Goal: Entertainment & Leisure: Consume media (video, audio)

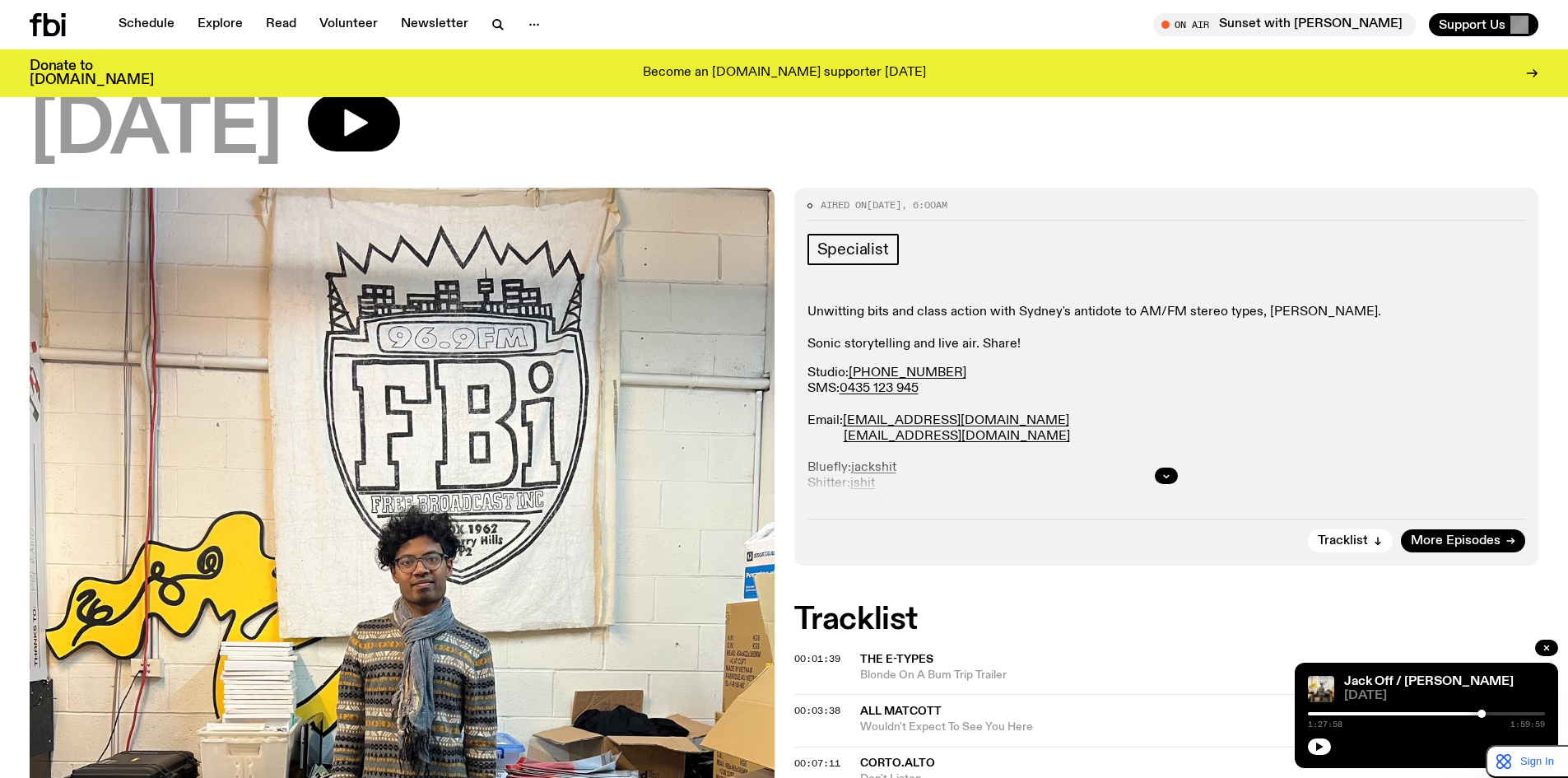
scroll to position [130, 0]
click at [1508, 544] on icon at bounding box center [1509, 542] width 10 height 10
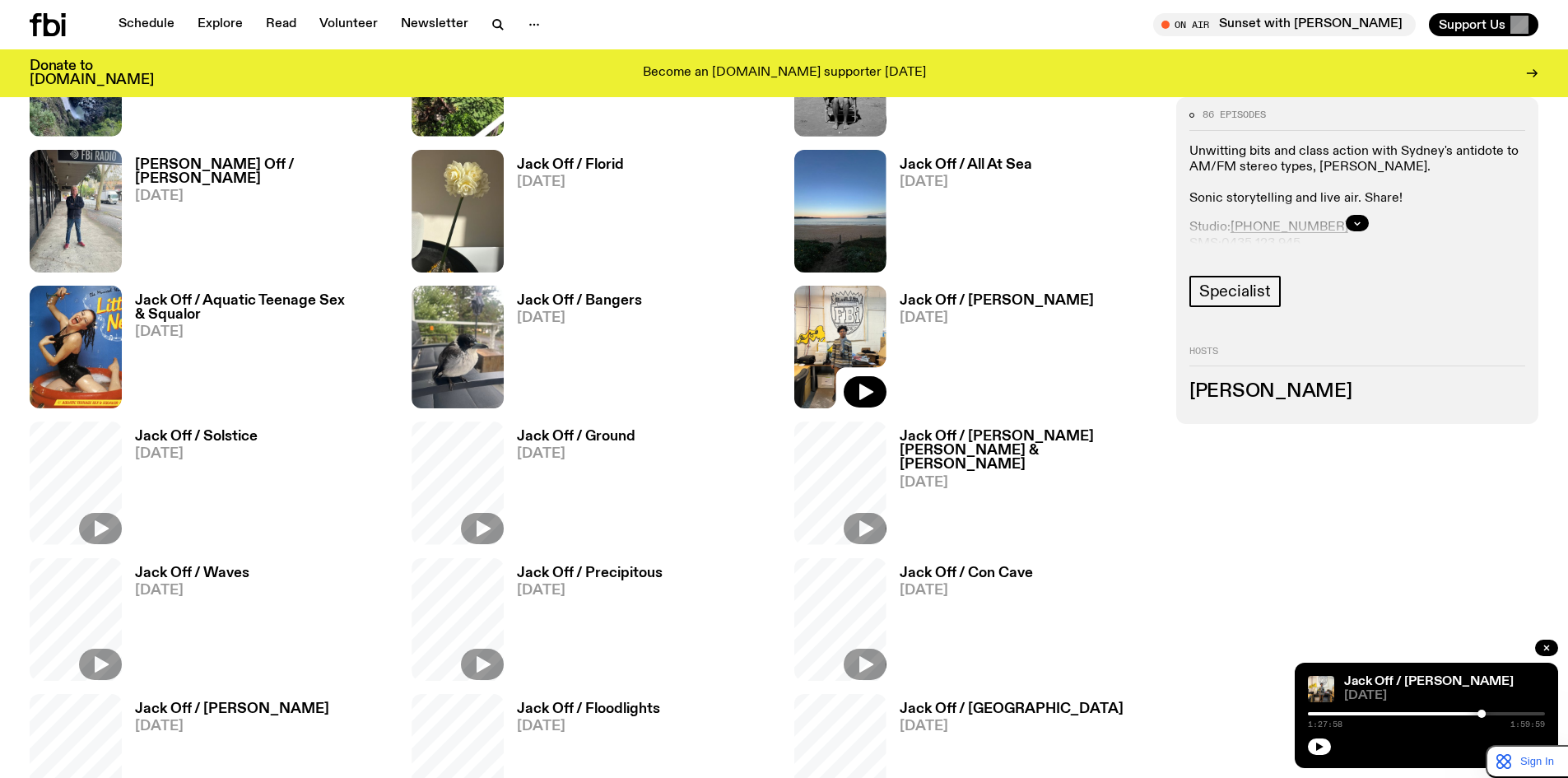
scroll to position [1116, 0]
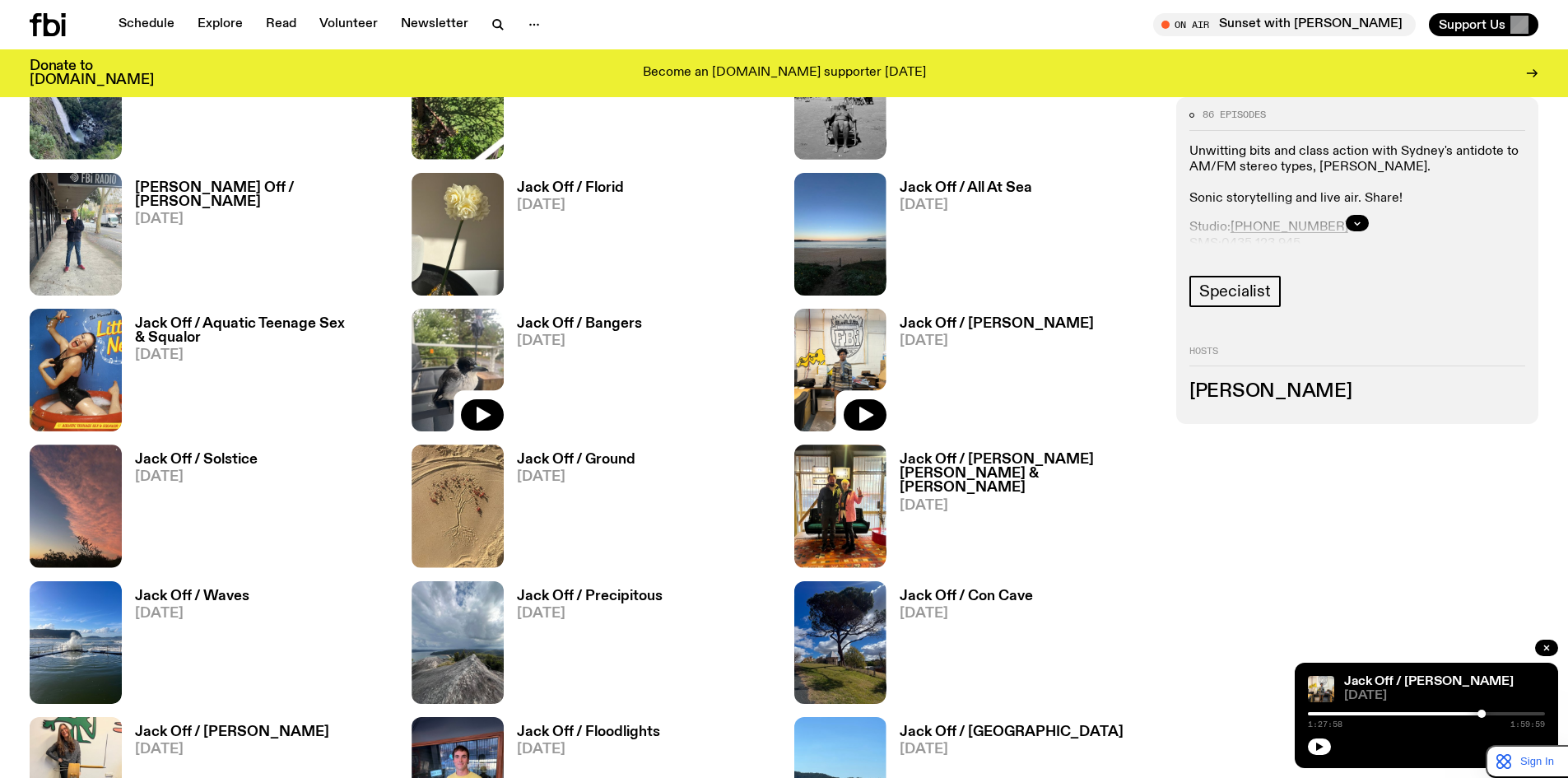
click at [462, 342] on img at bounding box center [457, 370] width 92 height 123
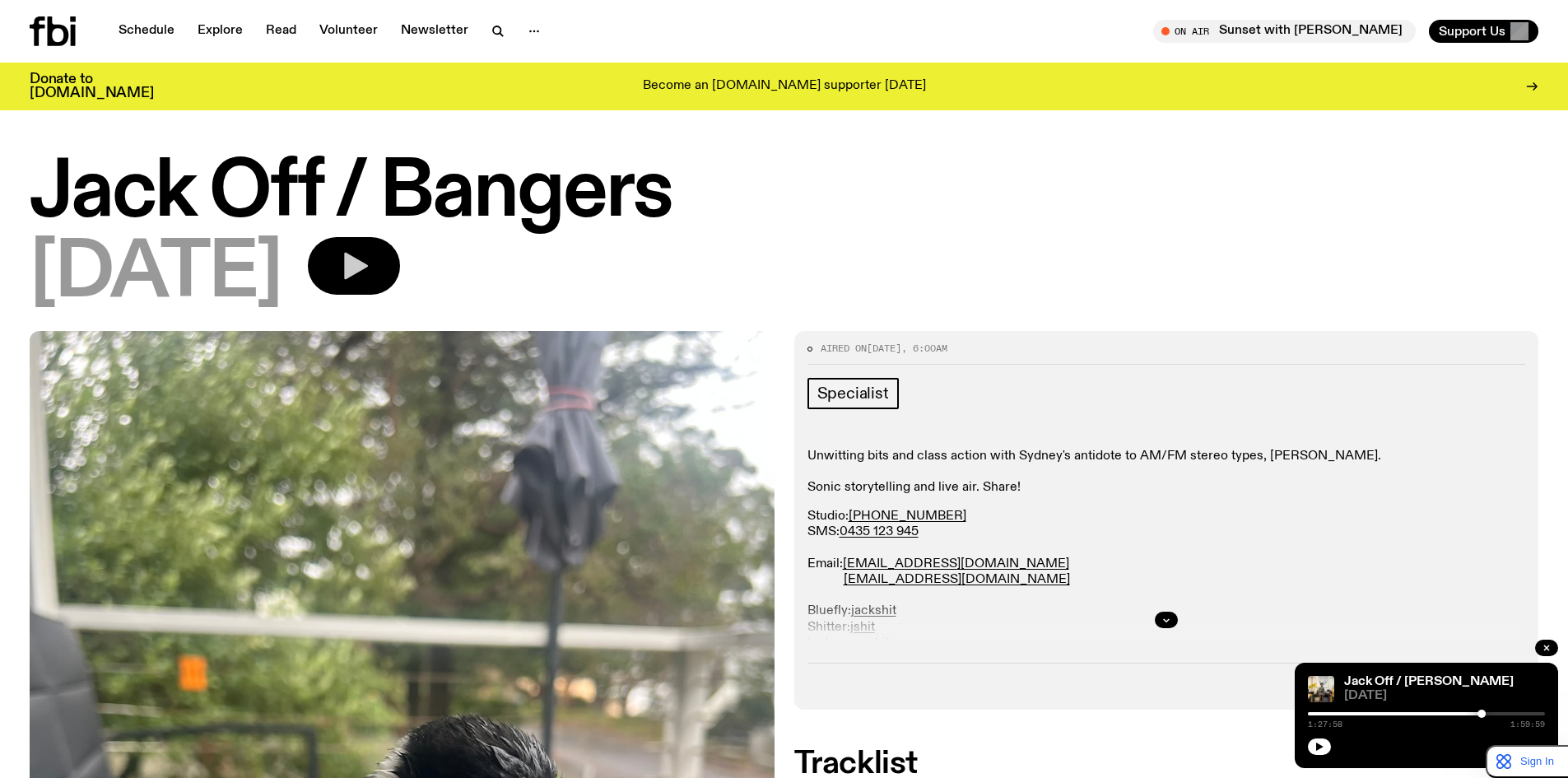
click at [368, 265] on icon "button" at bounding box center [355, 266] width 23 height 27
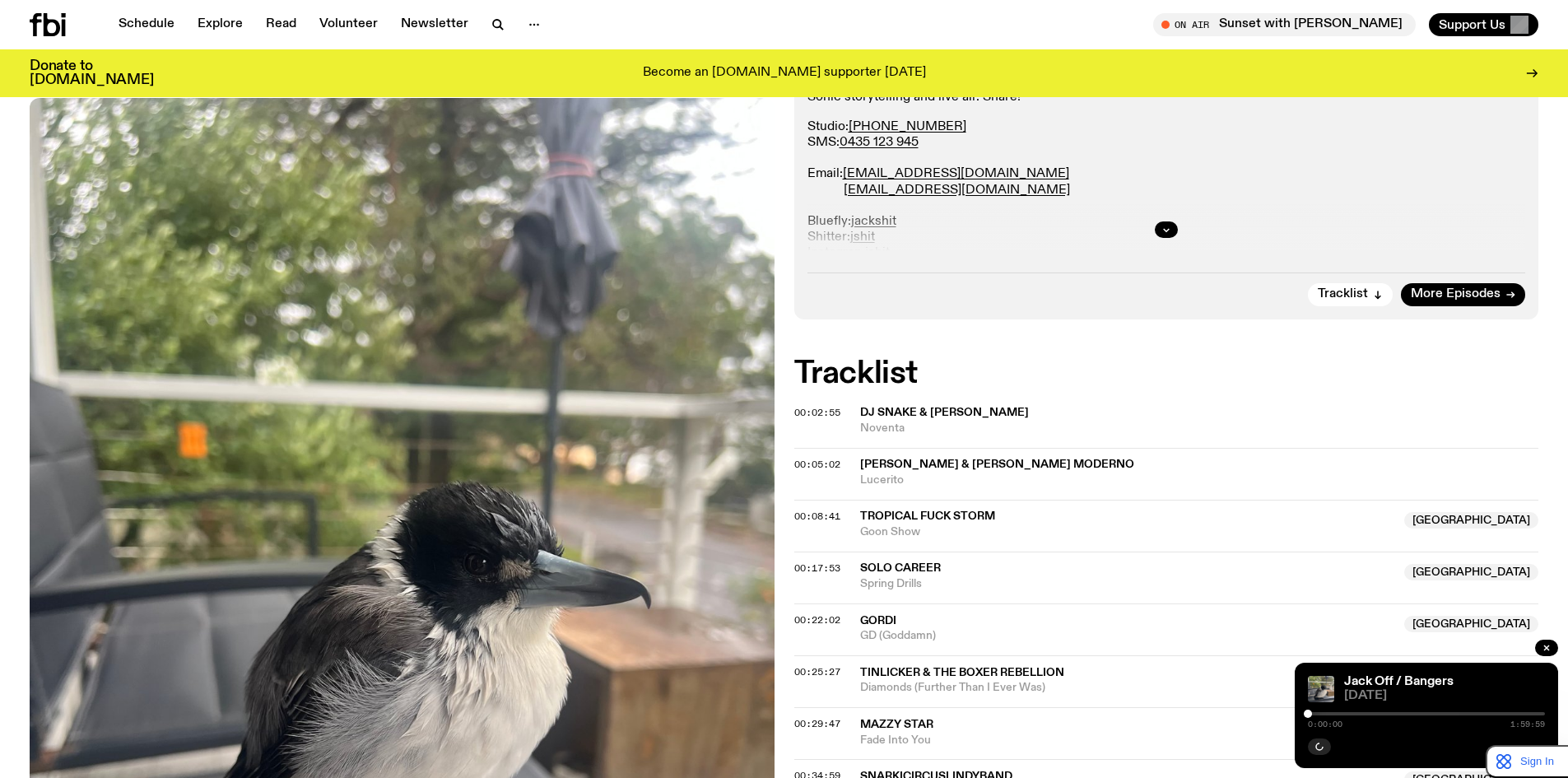
scroll to position [399, 0]
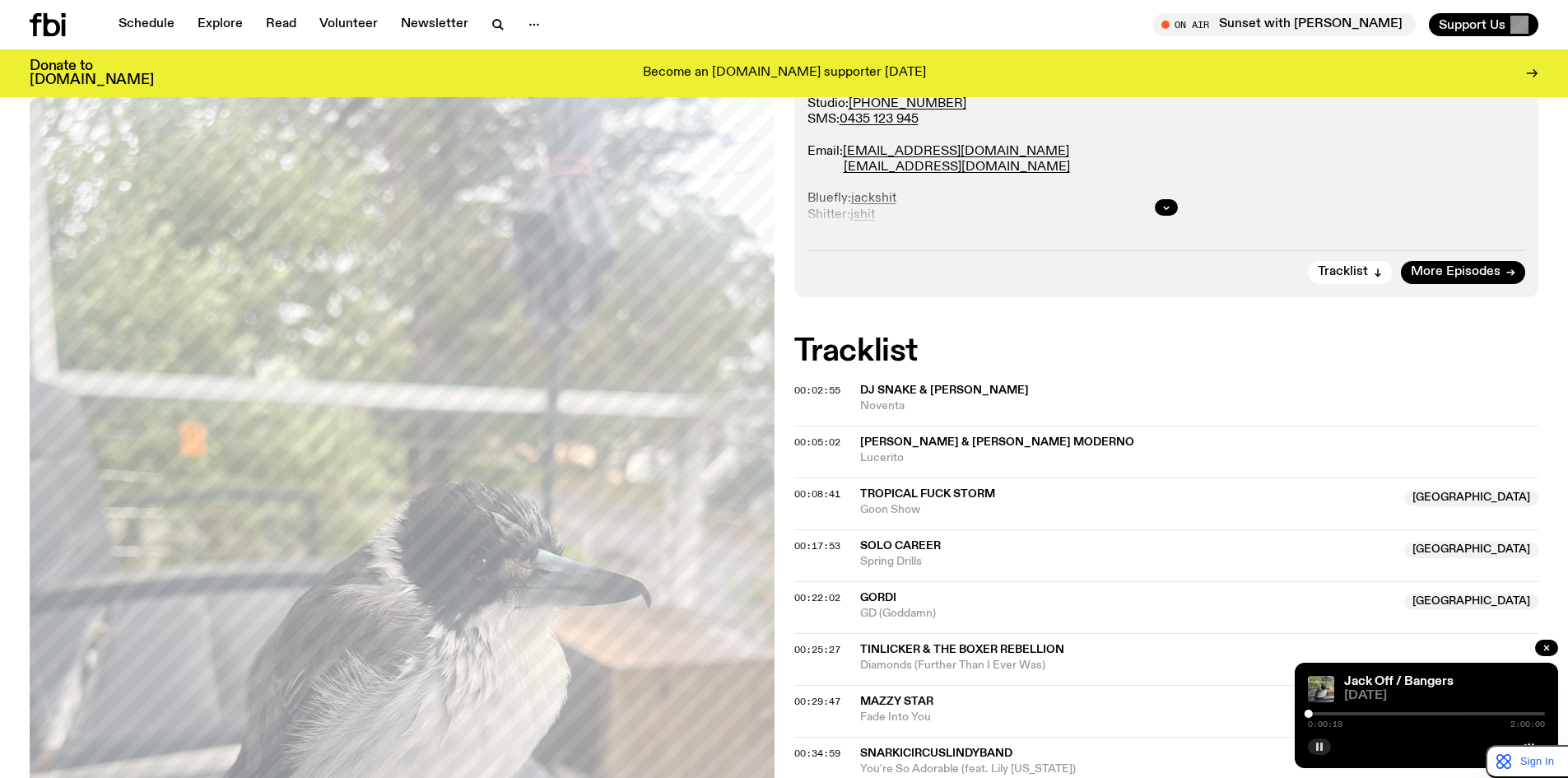
click at [1324, 753] on button "button" at bounding box center [1320, 746] width 23 height 16
click at [1319, 747] on icon "button" at bounding box center [1320, 746] width 7 height 8
click at [1320, 746] on rect "button" at bounding box center [1321, 746] width 3 height 8
click at [1317, 738] on button "button" at bounding box center [1320, 746] width 23 height 16
